Goal: Task Accomplishment & Management: Use online tool/utility

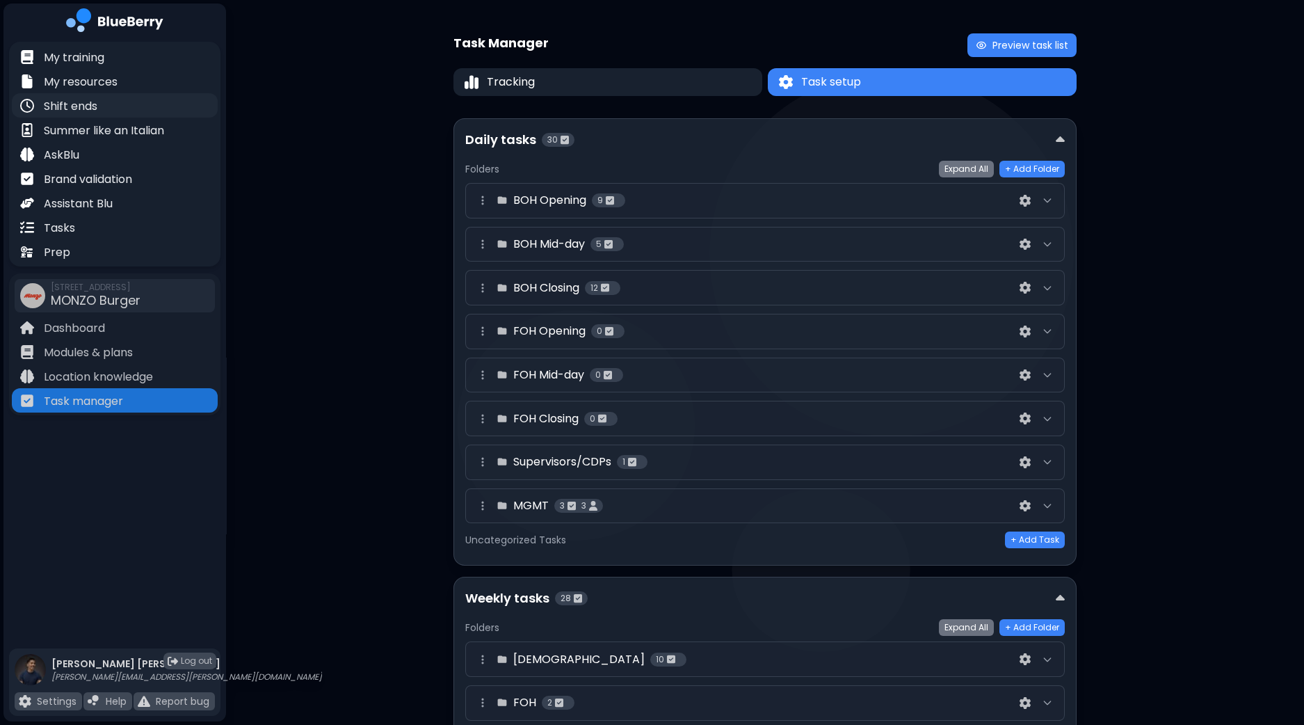
click at [83, 109] on p "Shift ends" at bounding box center [71, 106] width 54 height 17
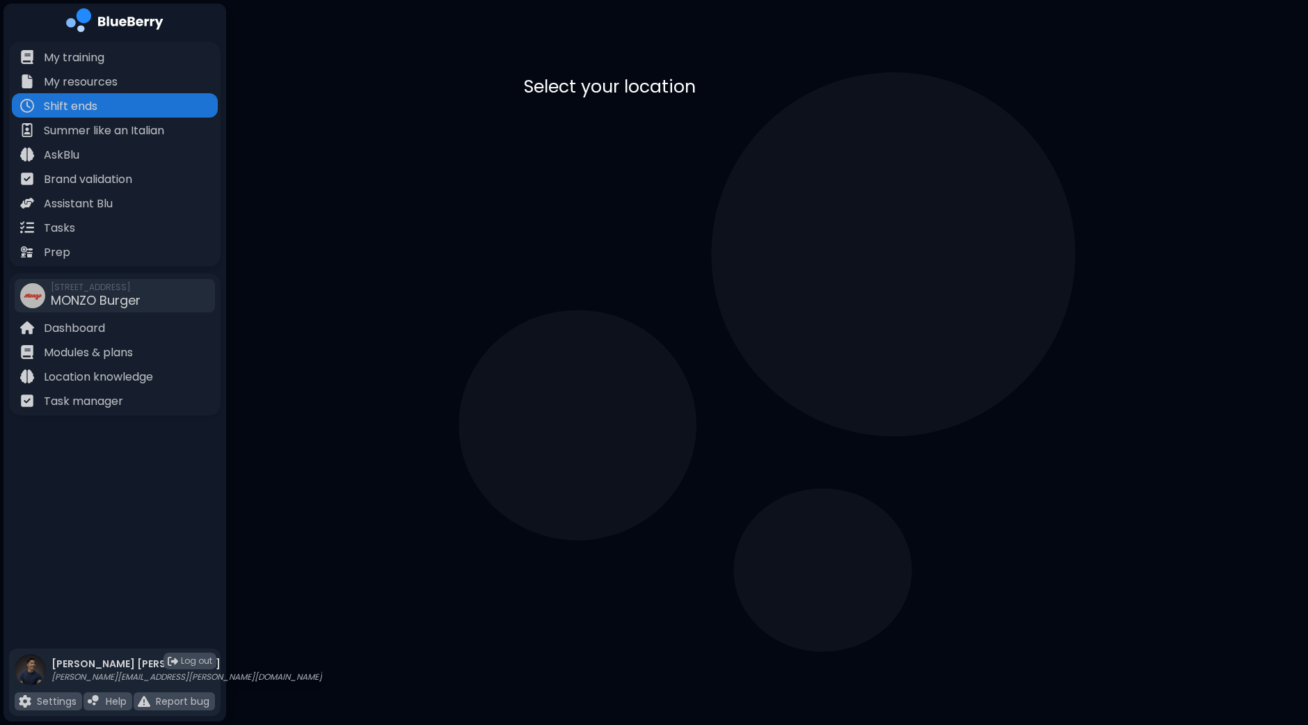
click at [683, 144] on p "MONZO Burger" at bounding box center [641, 137] width 83 height 17
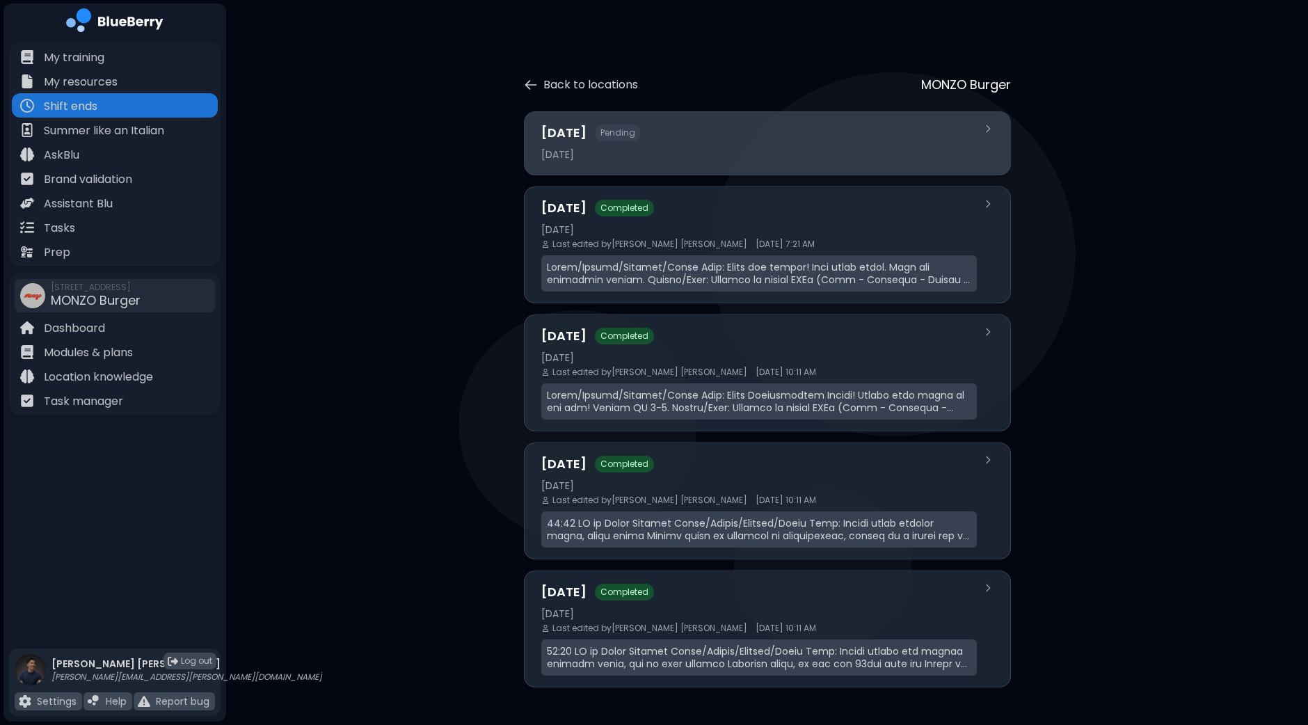
click at [673, 152] on div "[DATE]" at bounding box center [758, 154] width 435 height 13
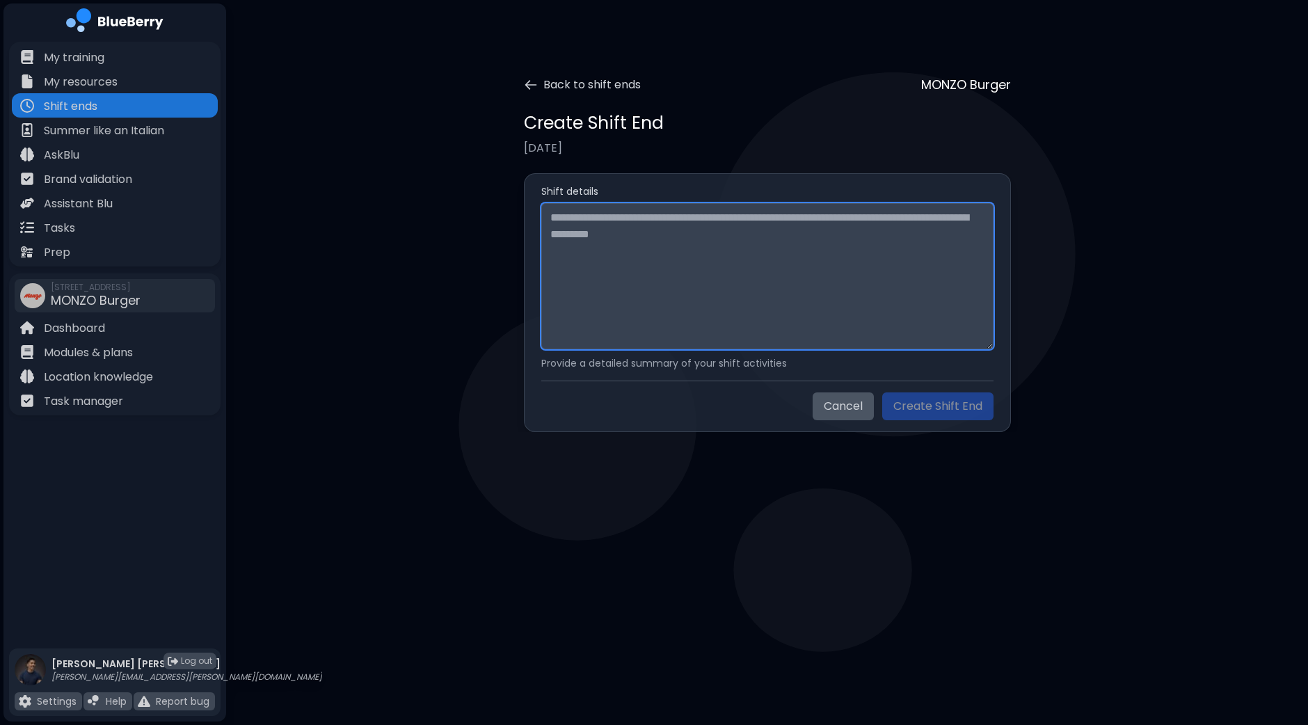
click at [642, 225] on textarea at bounding box center [767, 276] width 452 height 146
paste textarea "**********"
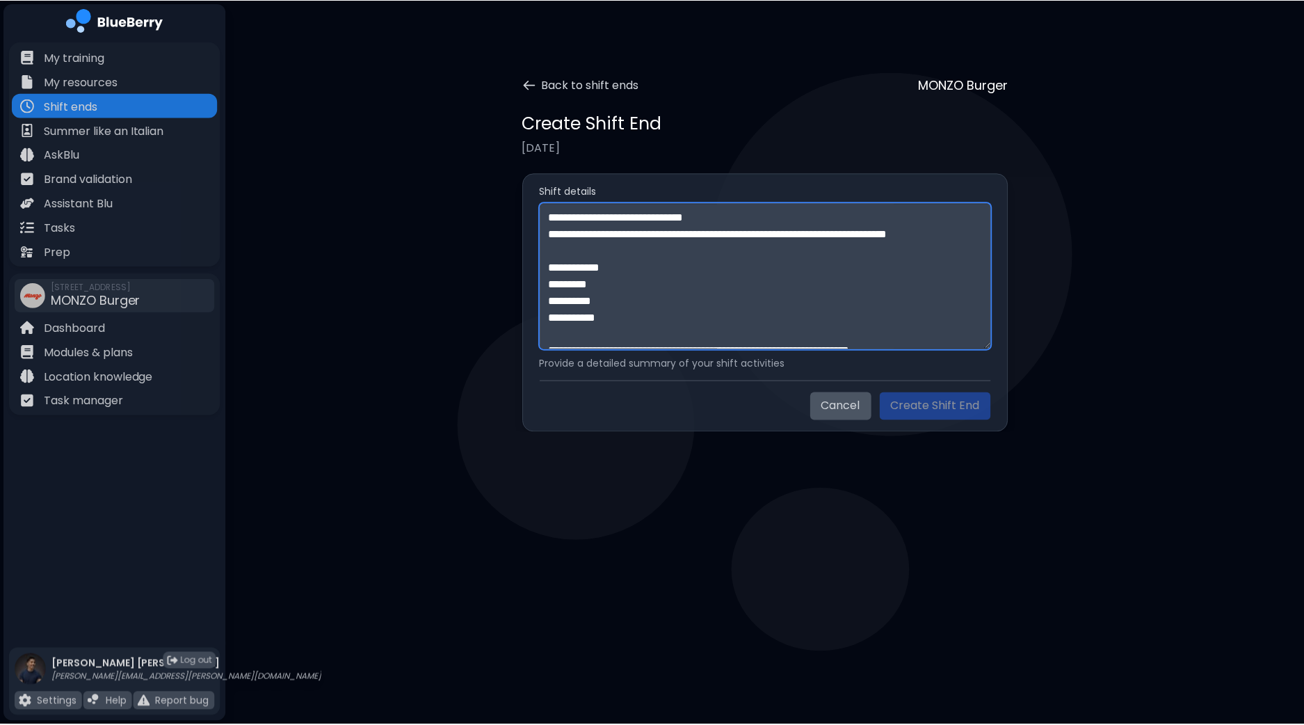
scroll to position [377, 0]
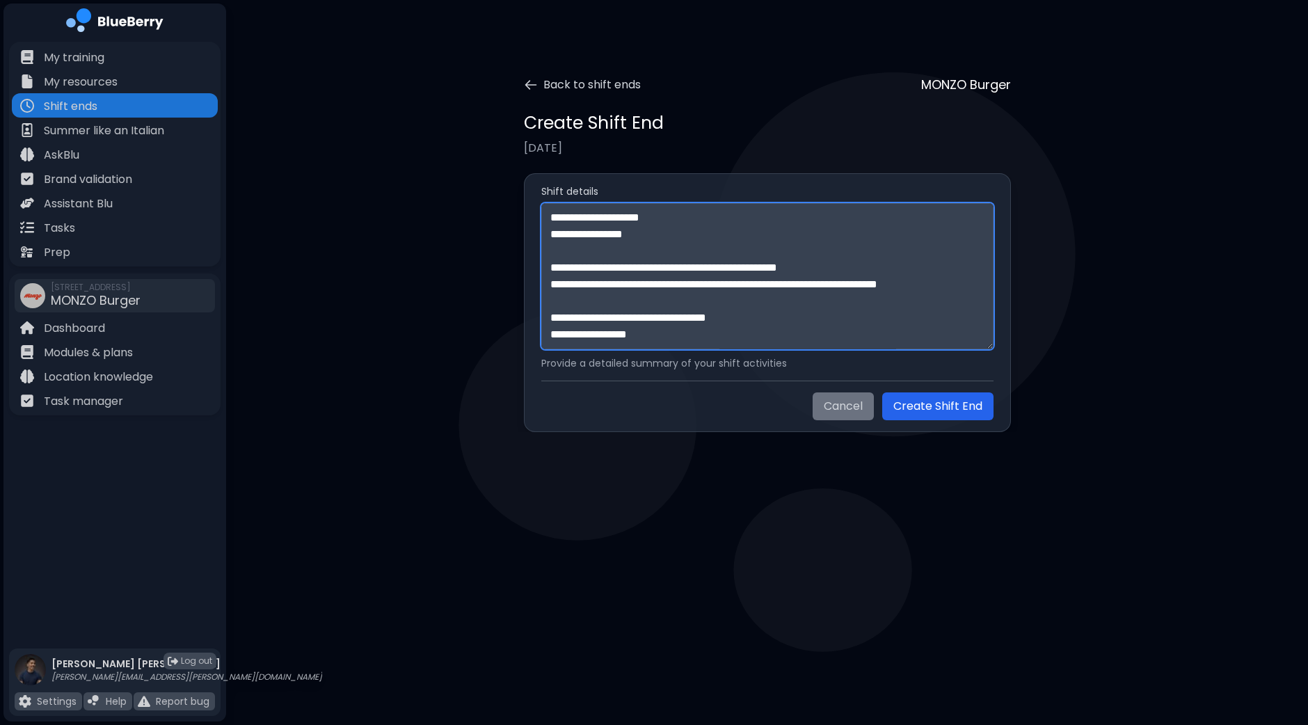
type textarea "**********"
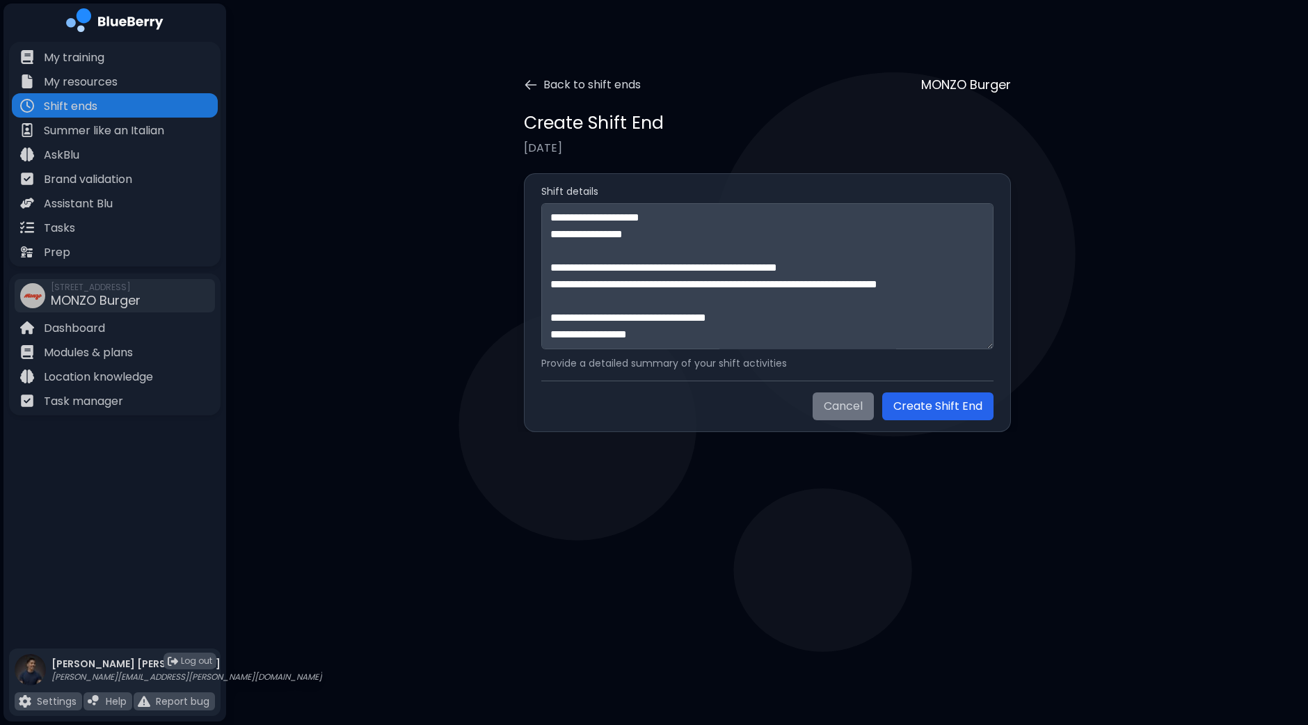
click at [910, 405] on button "Create Shift End" at bounding box center [937, 406] width 111 height 28
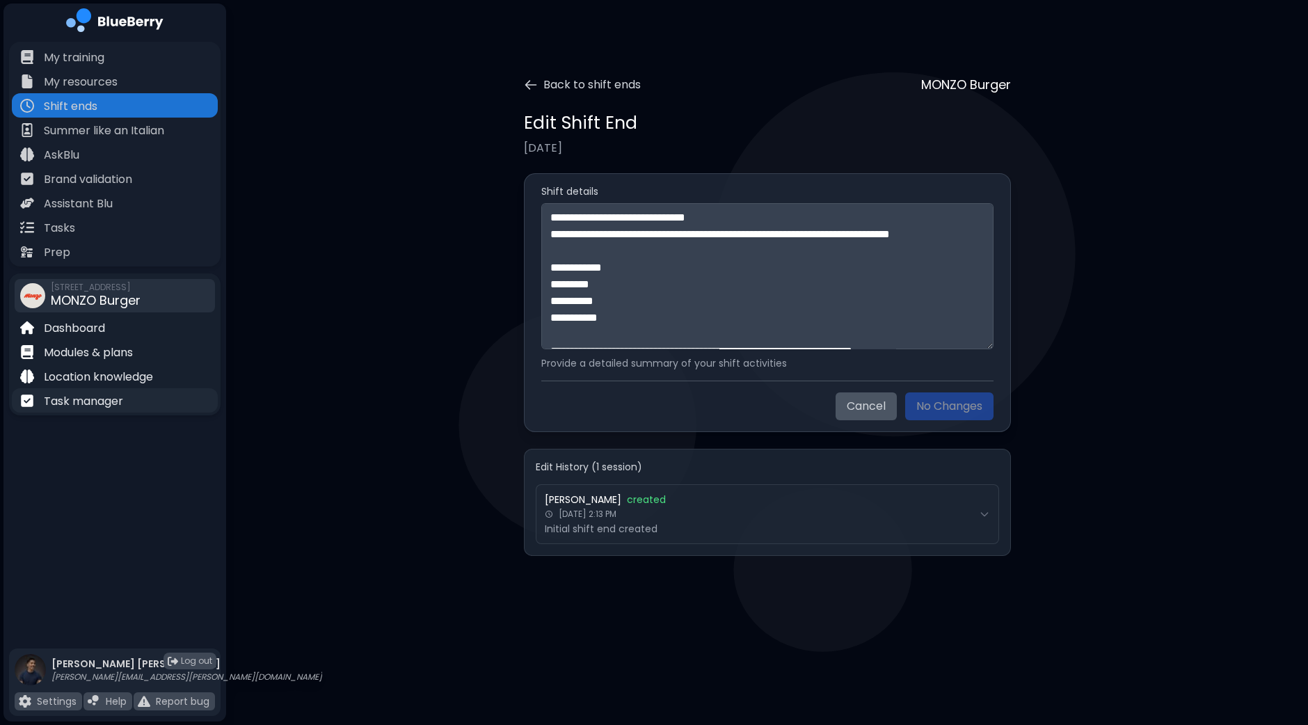
click at [94, 404] on p "Task manager" at bounding box center [83, 401] width 79 height 17
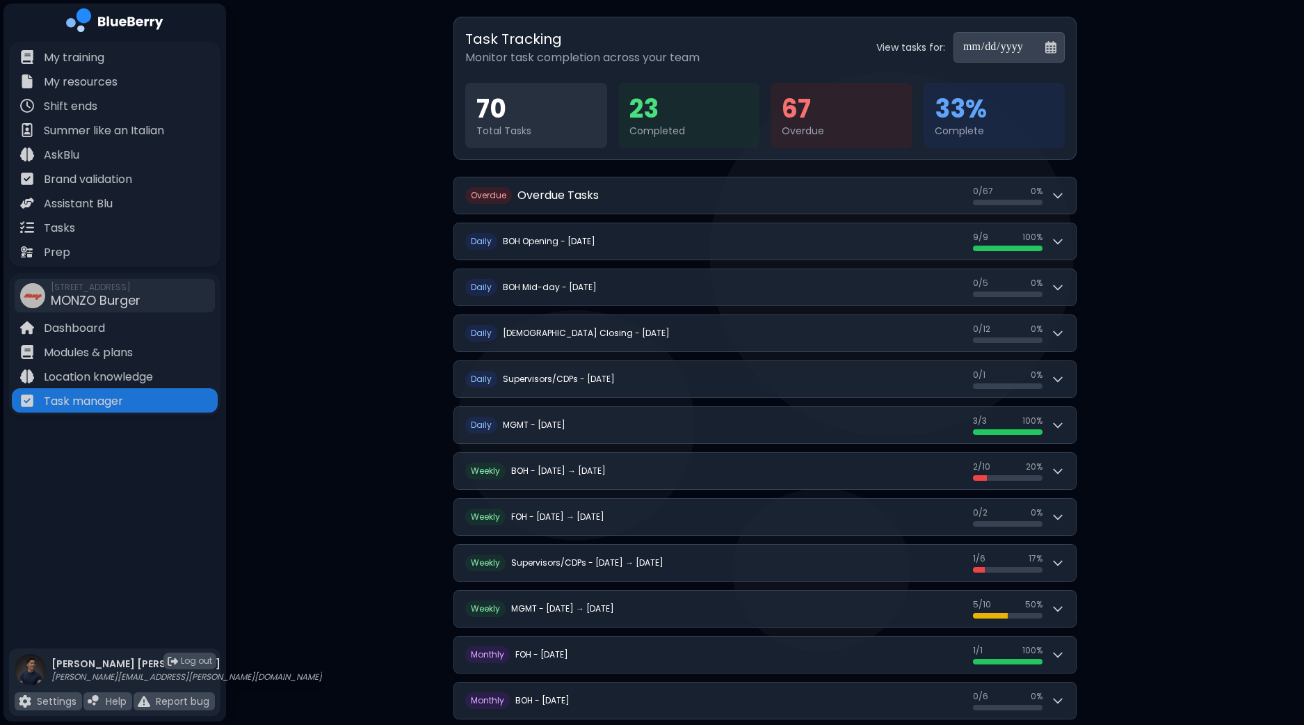
scroll to position [118, 0]
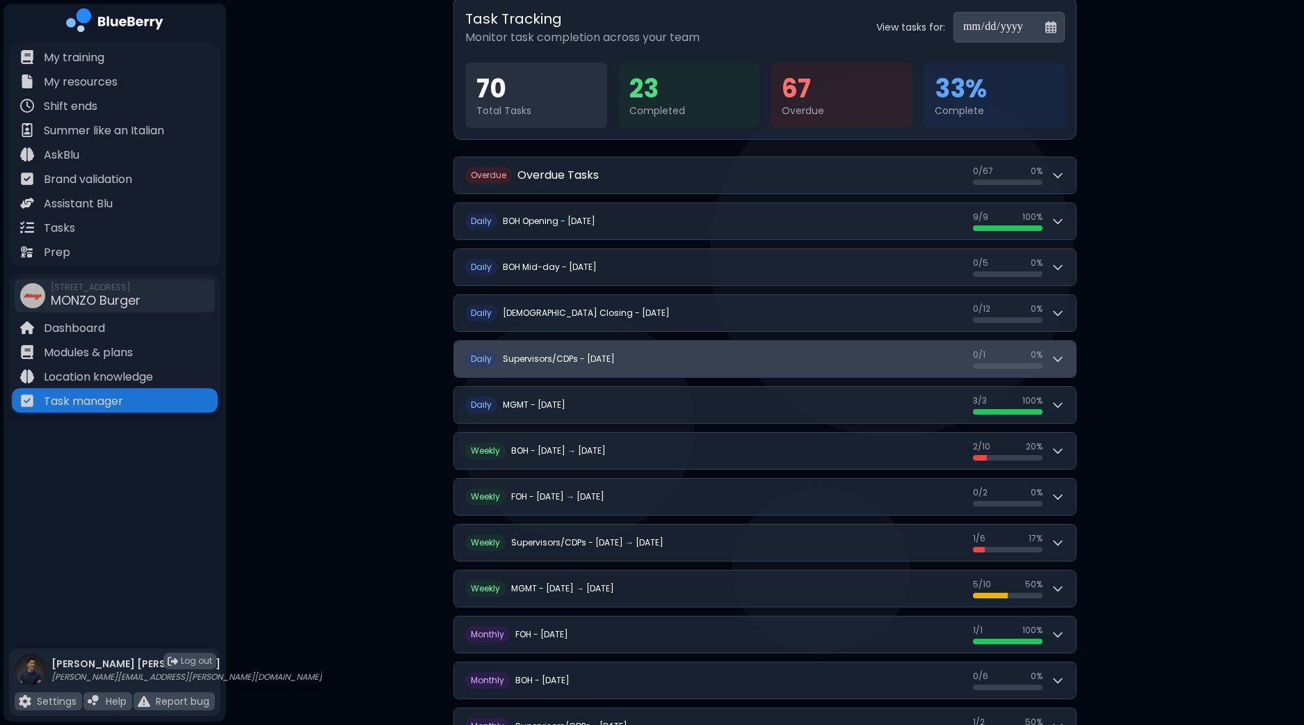
click at [1054, 358] on icon at bounding box center [1058, 360] width 8 height 4
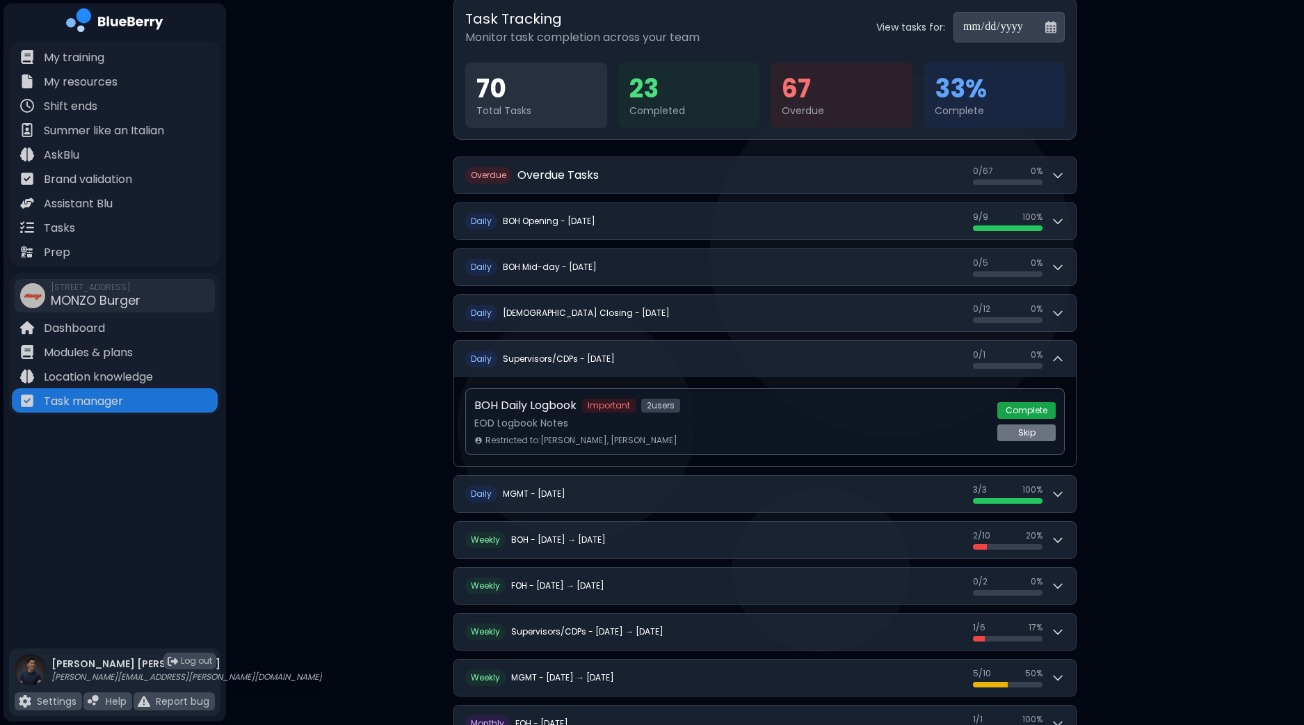
click at [1037, 405] on button "Complete" at bounding box center [1026, 410] width 58 height 17
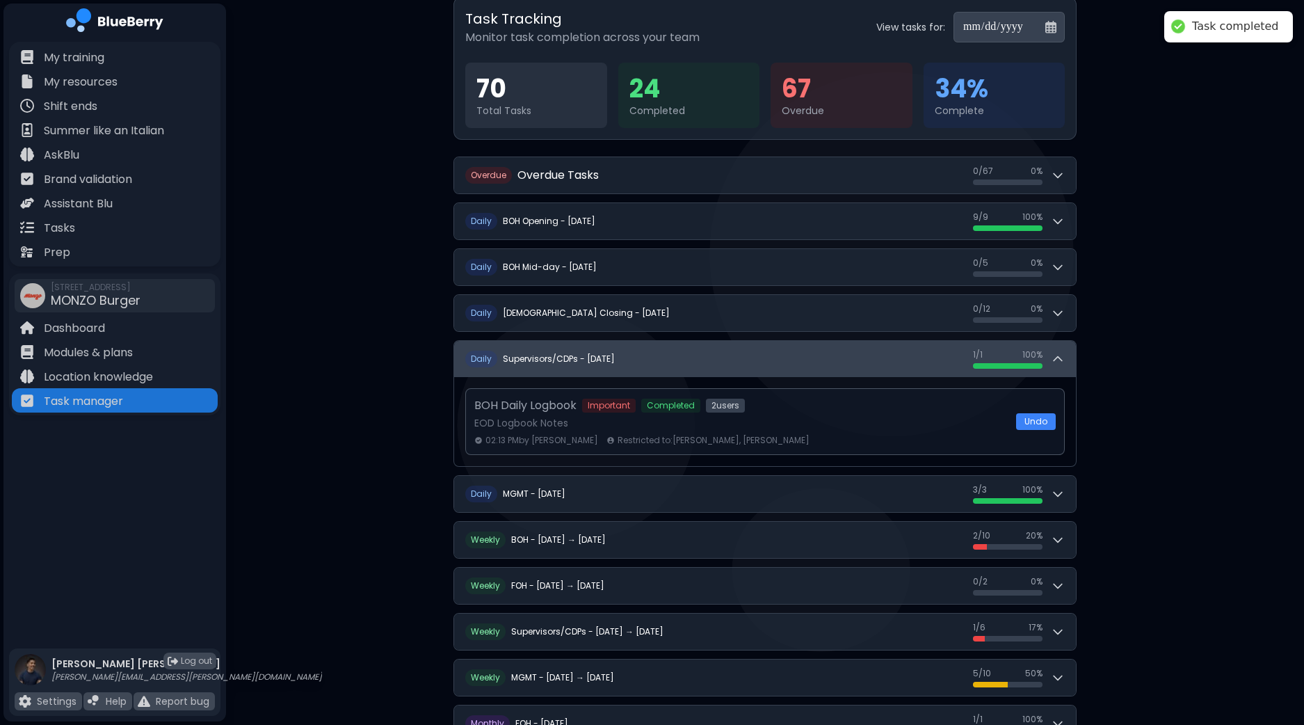
click at [1057, 358] on icon at bounding box center [1058, 359] width 14 height 14
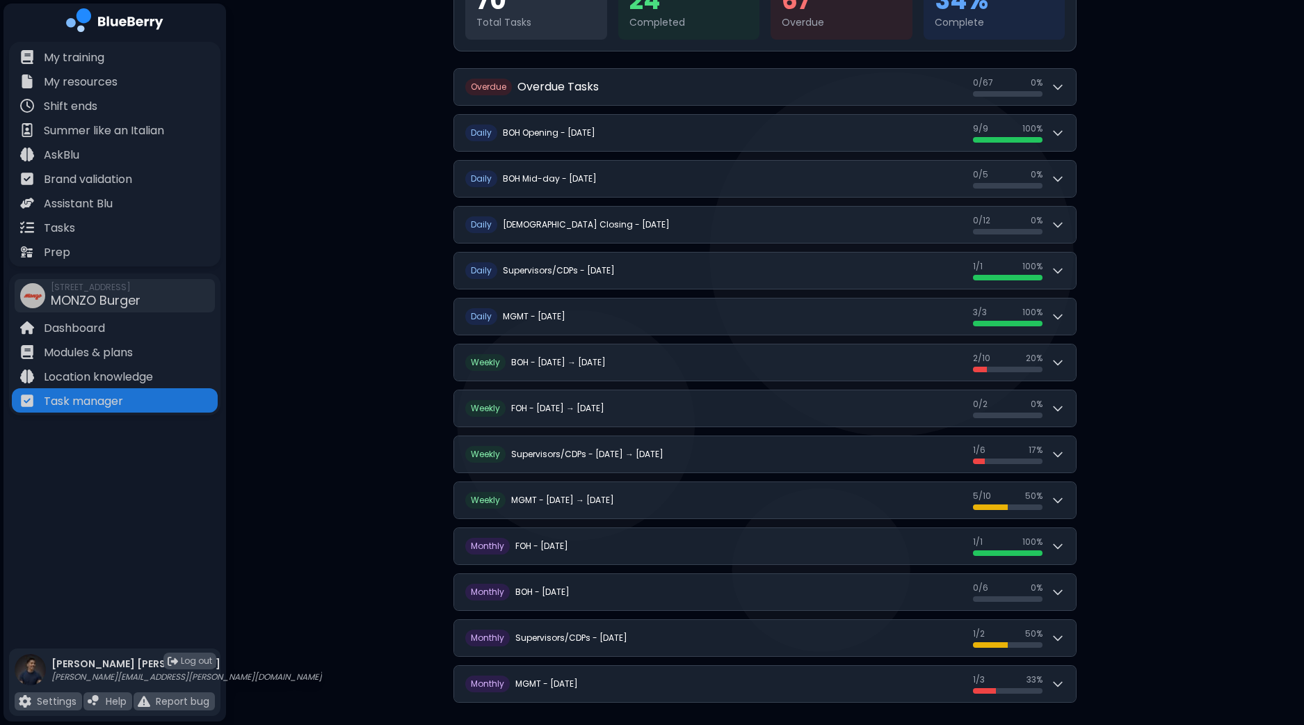
scroll to position [212, 0]
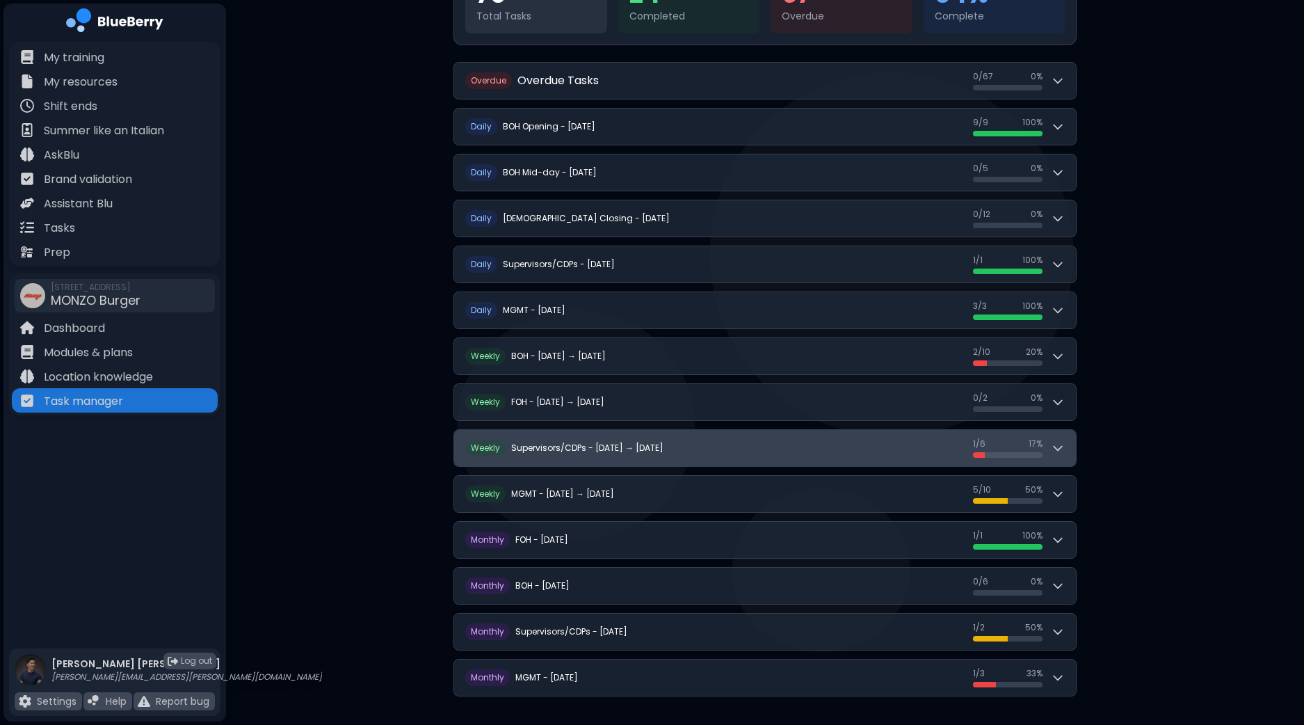
click at [1068, 453] on button "W eekly Supervisors/CDPs - [DATE] → [DATE] 1 / 6 1 / 6 17 %" at bounding box center [765, 448] width 622 height 36
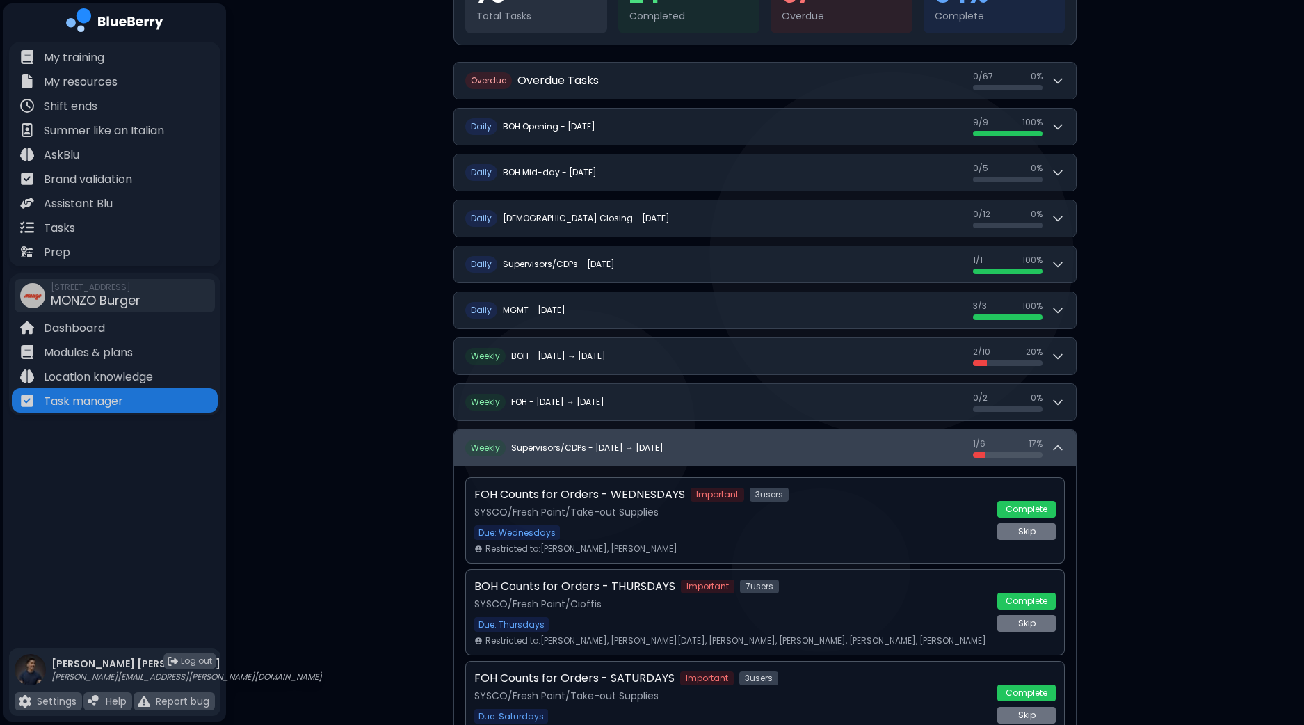
click at [1068, 453] on button "W eekly Supervisors/CDPs - [DATE] → [DATE] 1 / 6 1 / 6 17 %" at bounding box center [765, 448] width 622 height 36
